Goal: Task Accomplishment & Management: Manage account settings

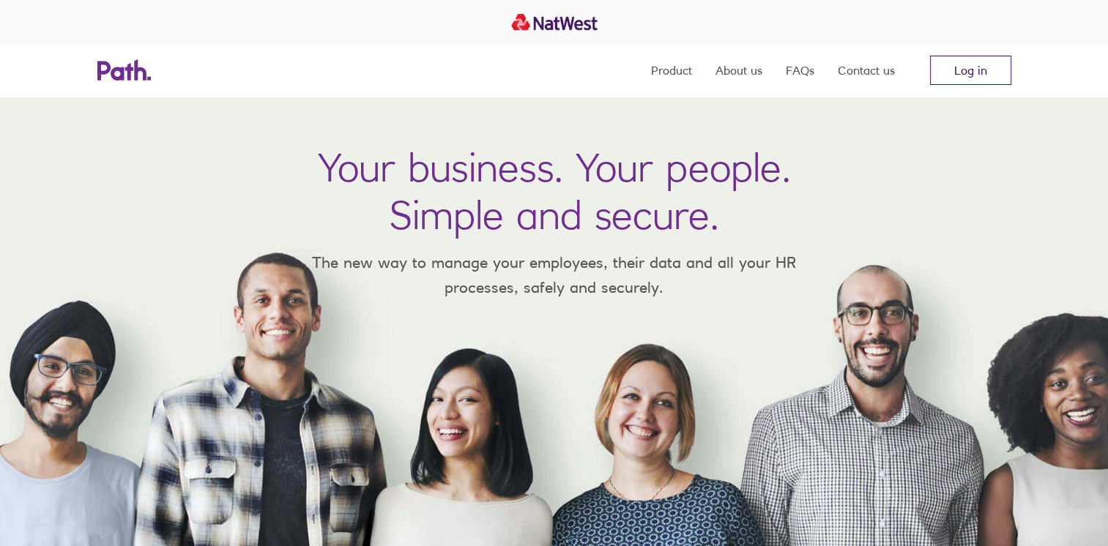
click at [969, 78] on link "Log in" at bounding box center [970, 70] width 81 height 29
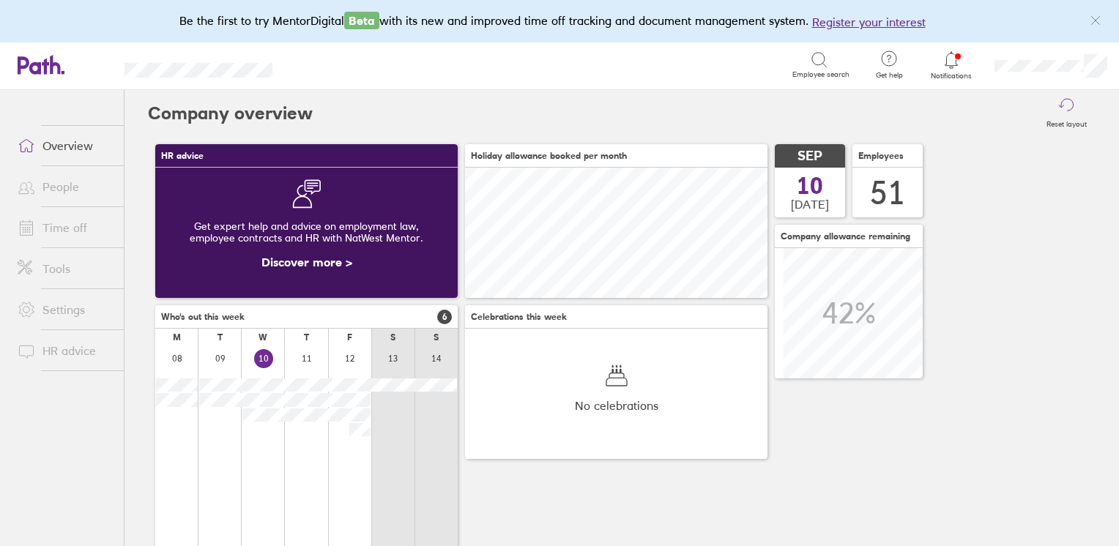
scroll to position [130, 302]
click at [73, 237] on link "Time off" at bounding box center [65, 227] width 118 height 29
